Goal: Task Accomplishment & Management: Complete application form

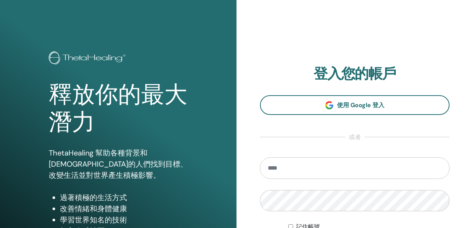
scroll to position [74, 0]
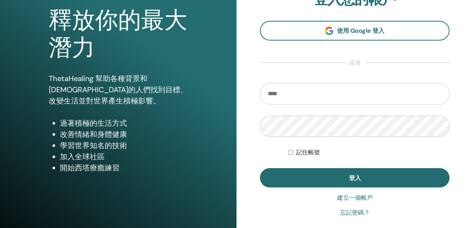
click at [297, 87] on input "email" at bounding box center [354, 94] width 189 height 22
type input "**********"
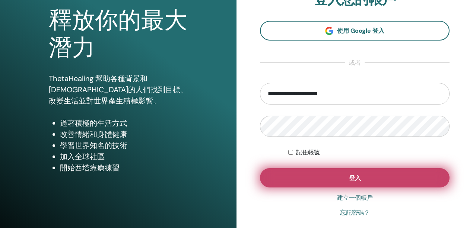
click at [366, 182] on button "登入" at bounding box center [354, 177] width 189 height 19
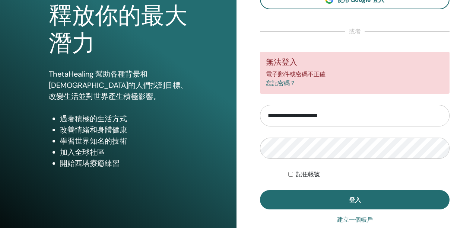
scroll to position [99, 0]
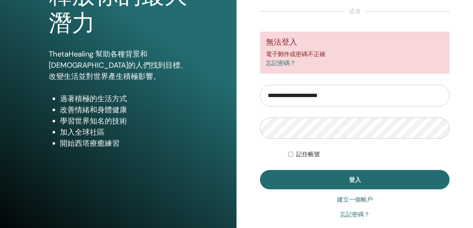
click at [363, 201] on font "建立一個帳戶" at bounding box center [355, 199] width 36 height 7
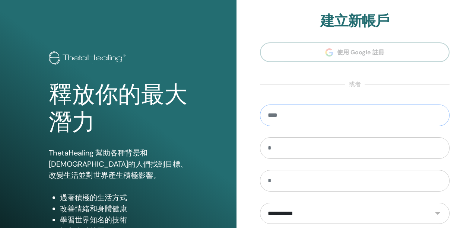
click at [315, 112] on input "email" at bounding box center [354, 116] width 189 height 22
click at [304, 115] on input "email" at bounding box center [354, 116] width 189 height 22
type input "**********"
click at [336, 151] on input "text" at bounding box center [354, 148] width 189 height 22
type input "*"
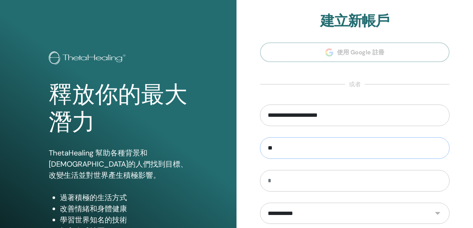
type input "**"
click at [285, 179] on input "text" at bounding box center [354, 181] width 189 height 22
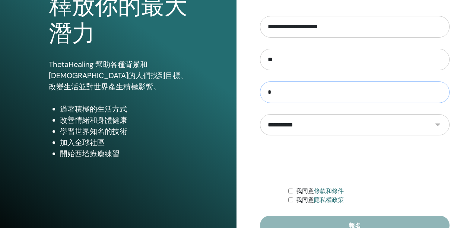
scroll to position [99, 0]
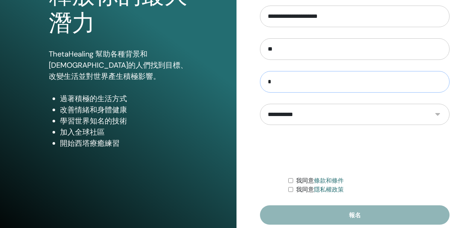
type input "*"
click at [300, 116] on select "**********" at bounding box center [354, 114] width 189 height 21
select select "***"
click at [260, 104] on select "**********" at bounding box center [354, 114] width 189 height 21
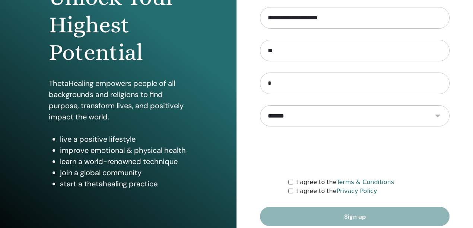
scroll to position [129, 0]
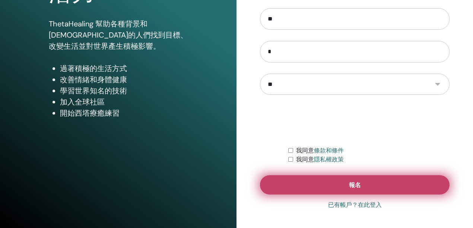
click at [351, 187] on font "報名" at bounding box center [355, 185] width 12 height 8
click at [350, 185] on font "報名" at bounding box center [355, 185] width 12 height 8
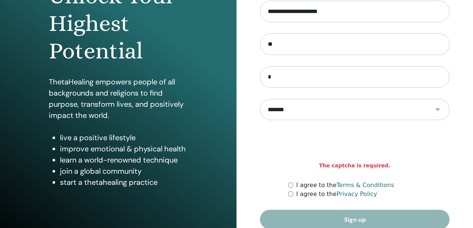
scroll to position [99, 0]
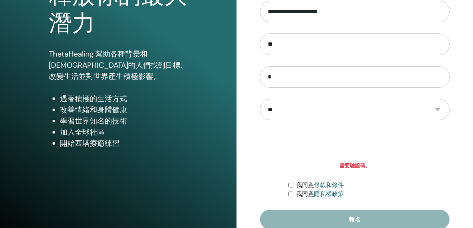
click at [293, 185] on div "我同意 條款和條件" at bounding box center [368, 185] width 161 height 9
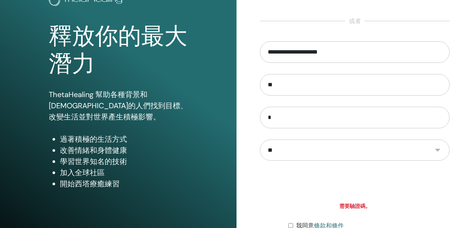
scroll to position [129, 0]
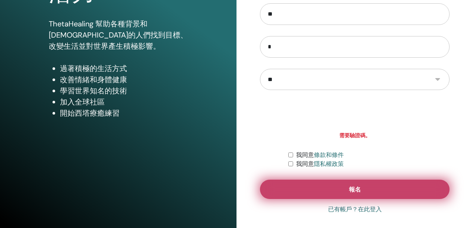
click at [353, 192] on font "報名" at bounding box center [355, 190] width 12 height 8
click at [351, 187] on font "報名" at bounding box center [355, 190] width 12 height 8
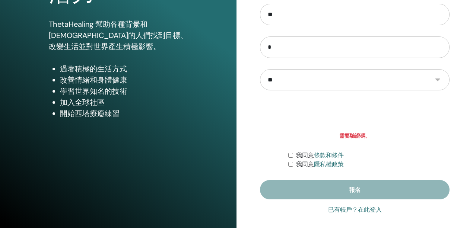
scroll to position [129, 0]
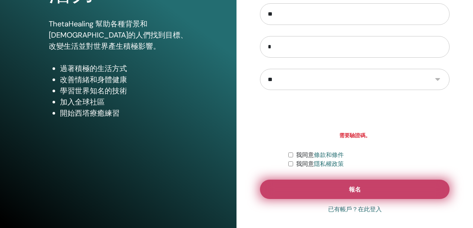
click at [363, 189] on button "報名" at bounding box center [354, 189] width 189 height 19
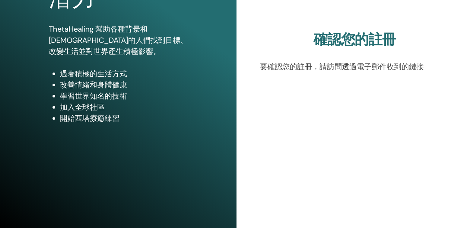
scroll to position [129, 0]
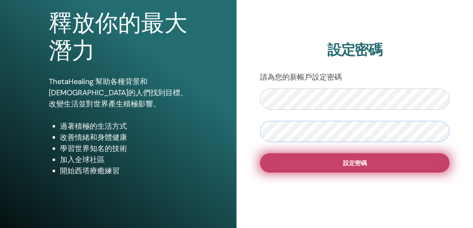
scroll to position [74, 0]
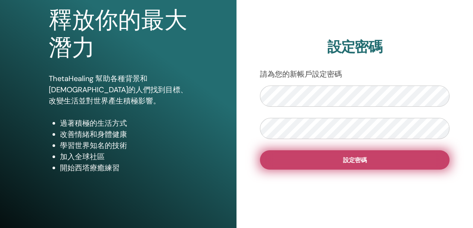
click at [356, 164] on font "設定密碼" at bounding box center [355, 160] width 24 height 8
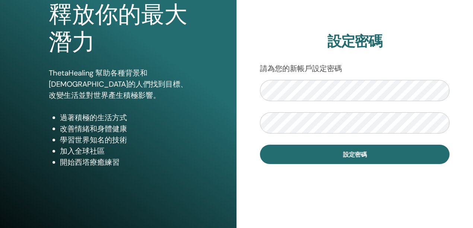
scroll to position [80, 0]
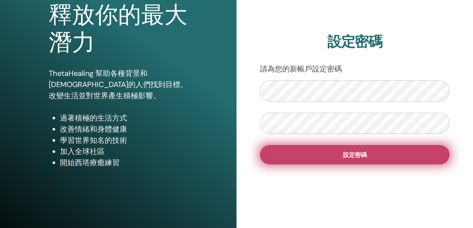
click at [357, 153] on font "設定密碼" at bounding box center [355, 155] width 24 height 8
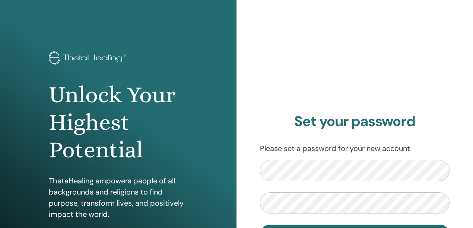
click at [312, 181] on form "Set password" at bounding box center [354, 202] width 189 height 84
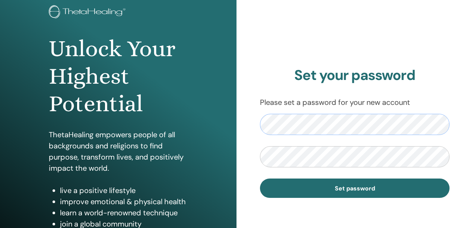
scroll to position [50, 0]
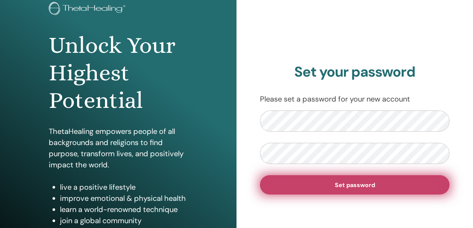
click at [334, 181] on button "Set password" at bounding box center [354, 184] width 189 height 19
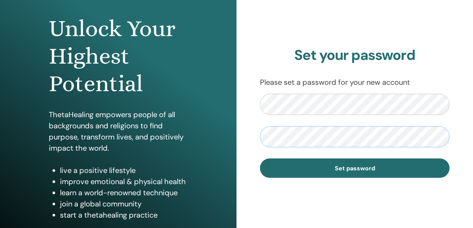
scroll to position [74, 0]
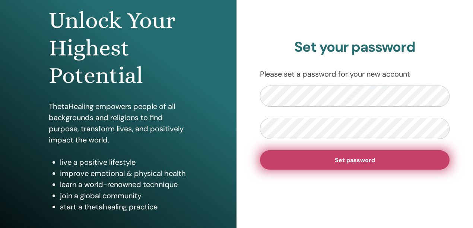
click at [345, 157] on span "Set password" at bounding box center [355, 160] width 40 height 8
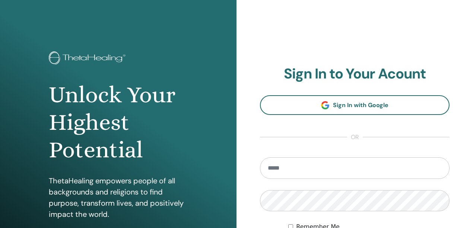
click at [297, 169] on input "email" at bounding box center [354, 168] width 189 height 22
type input "**********"
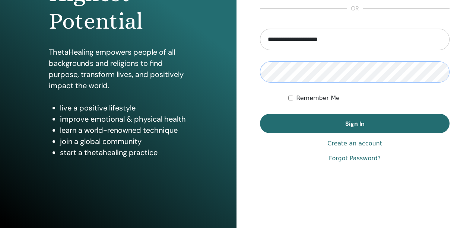
scroll to position [129, 0]
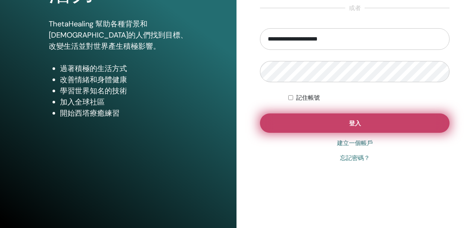
click at [346, 122] on button "登入" at bounding box center [354, 123] width 189 height 19
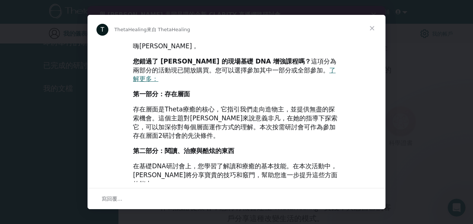
click at [106, 54] on div "嗨畯桀， 您錯過了 Vianna 的現場基礎 DNA 增強課程嗎？ 這項分為兩部分的活動現已開放購買。您可以選擇參加其中一部分或全部參加。 了解更多： 第一部…" at bounding box center [236, 213] width 298 height 342
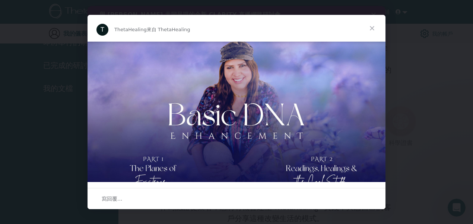
scroll to position [182, 0]
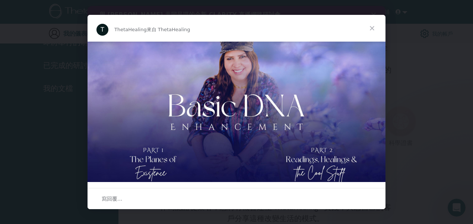
click at [372, 28] on span "關閉" at bounding box center [371, 28] width 27 height 27
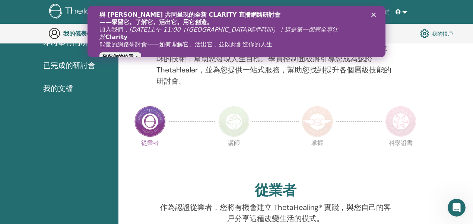
click at [373, 15] on polygon "關閉" at bounding box center [373, 15] width 4 height 4
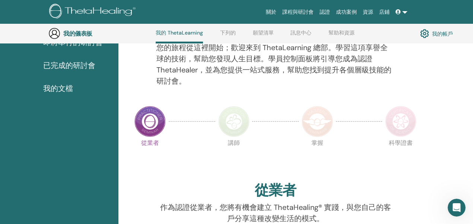
click at [401, 13] on span at bounding box center [398, 12] width 7 height 6
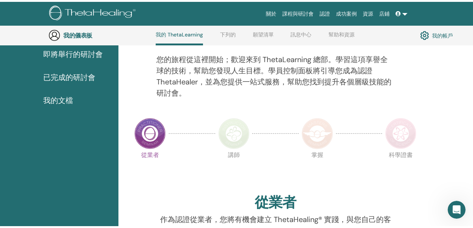
scroll to position [0, 0]
